Goal: Navigation & Orientation: Find specific page/section

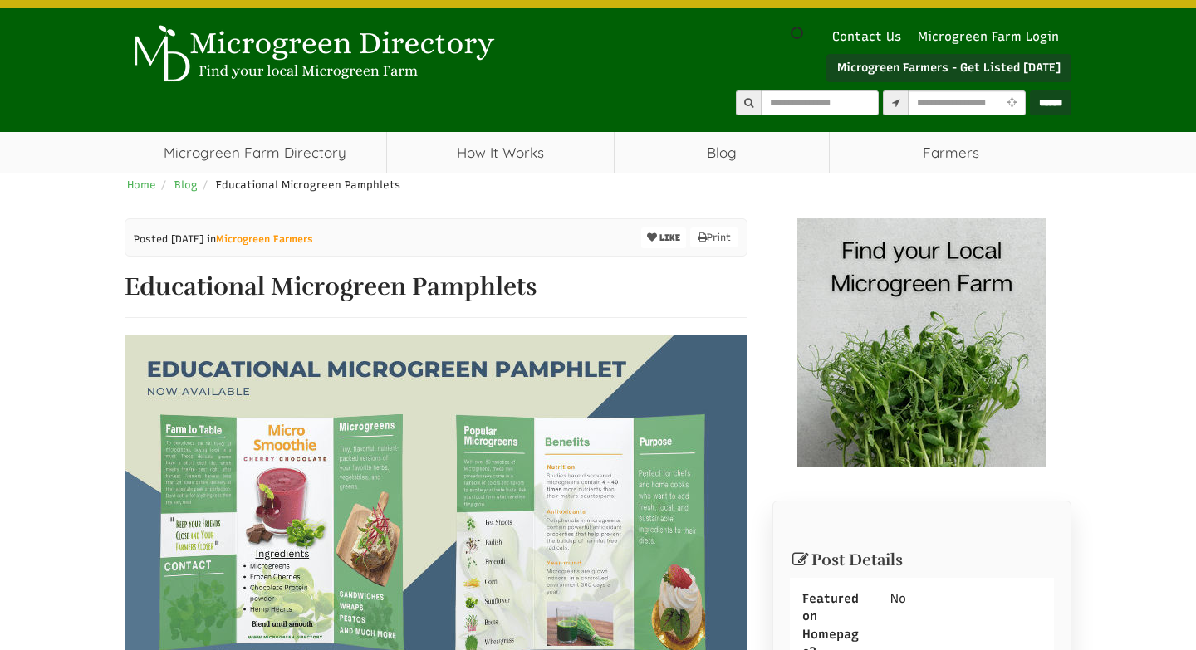
scroll to position [32, 0]
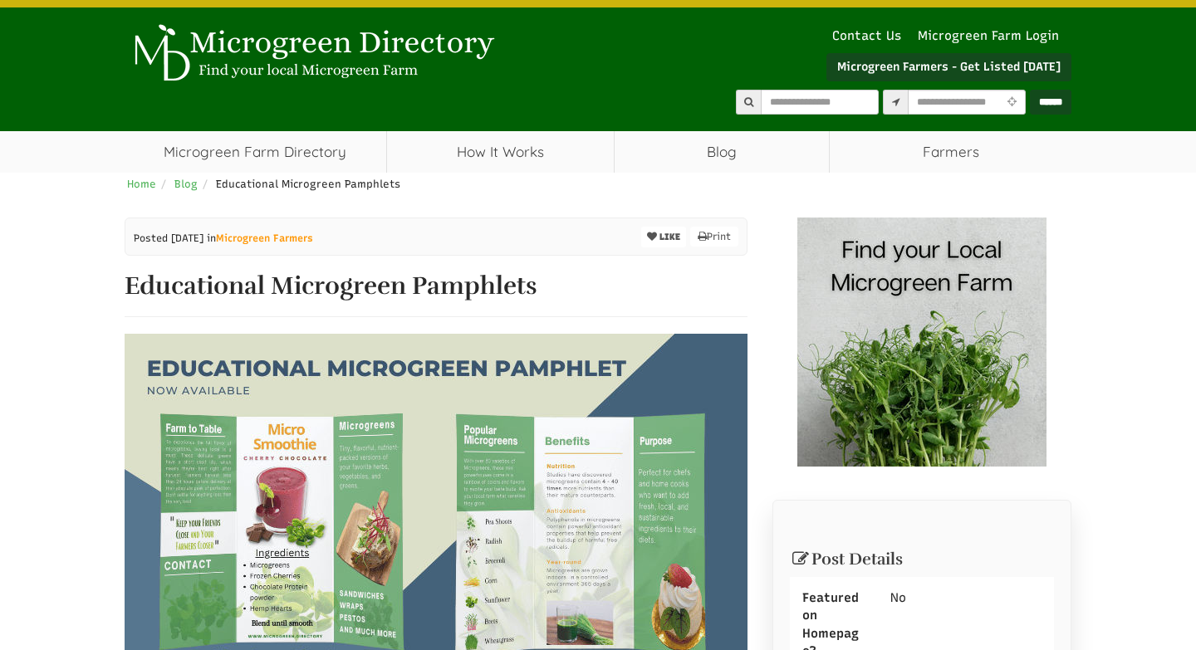
select select "Language Translate Widget"
click at [901, 350] on img at bounding box center [922, 342] width 249 height 249
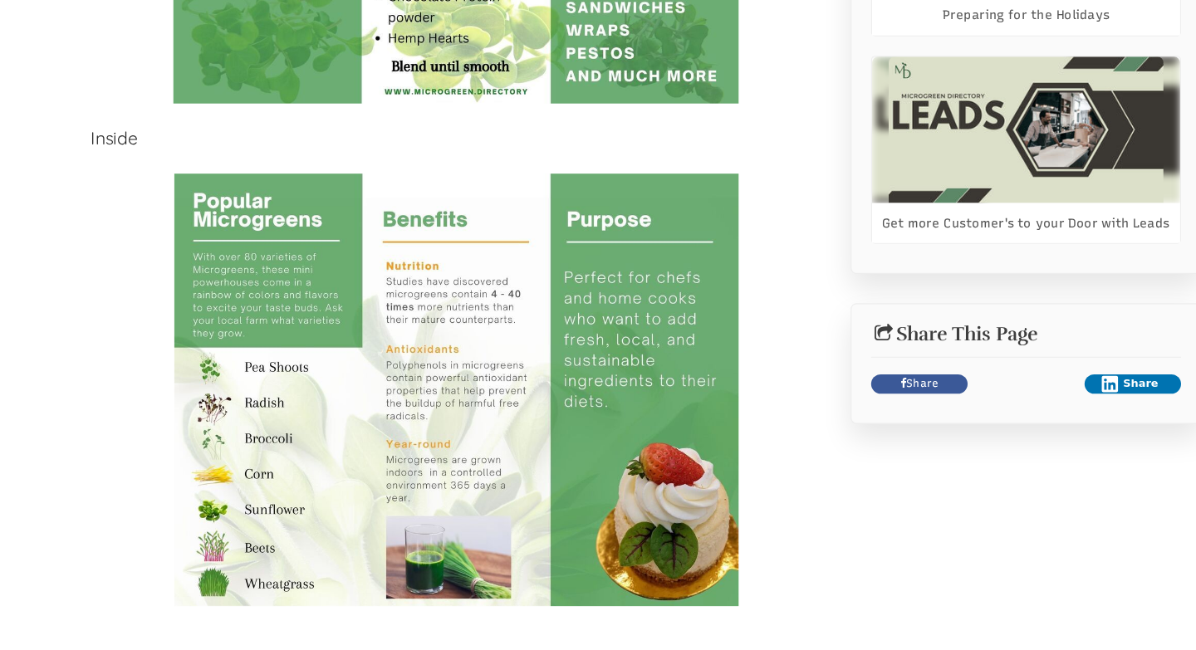
scroll to position [1495, 0]
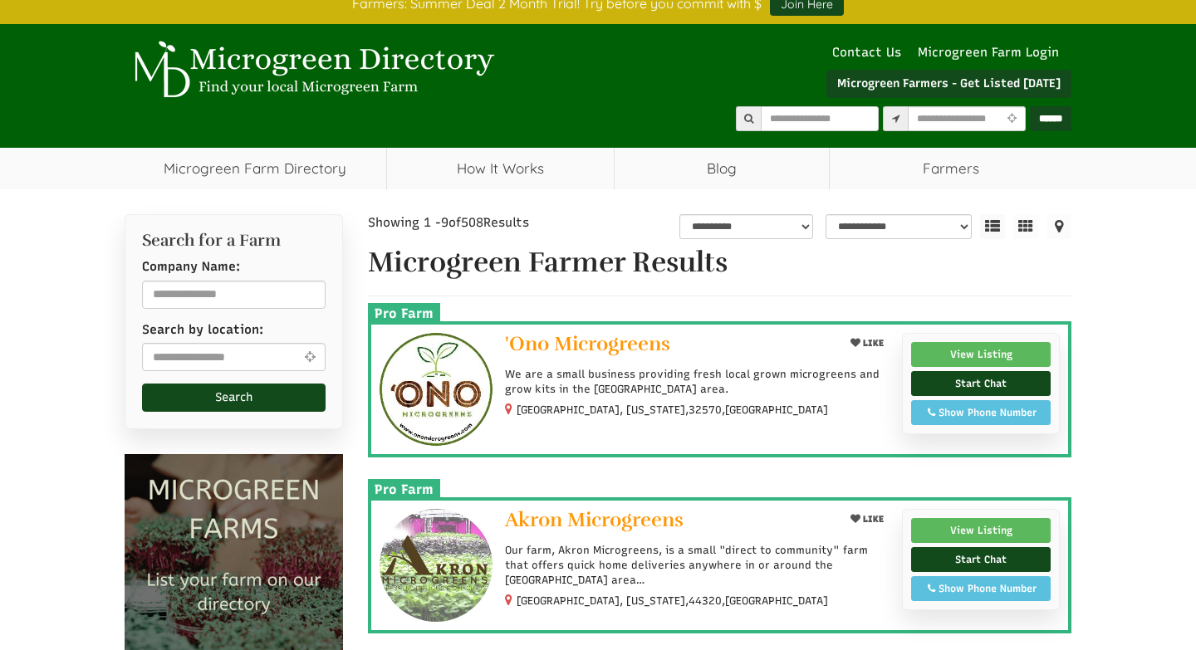
select select "Language Translate Widget"
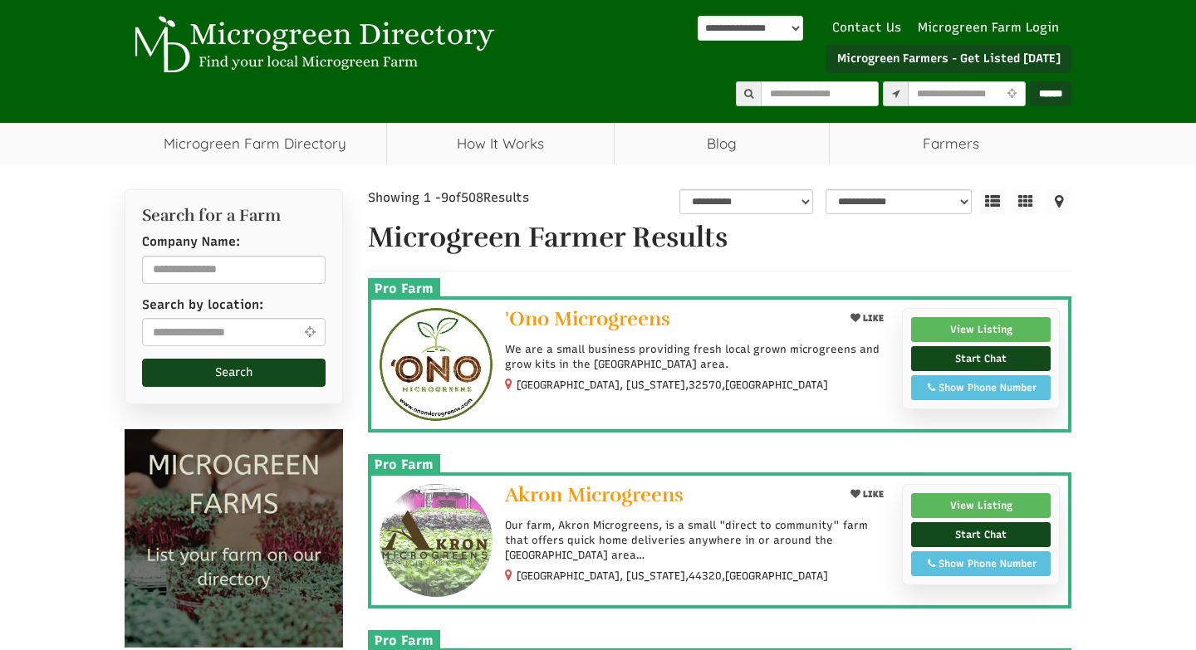
scroll to position [45, 0]
